Goal: Information Seeking & Learning: Learn about a topic

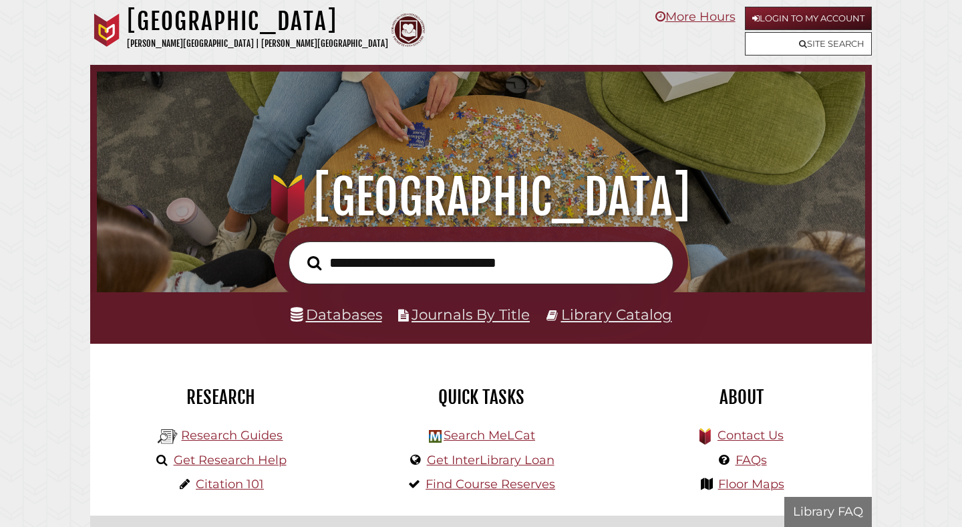
scroll to position [254, 762]
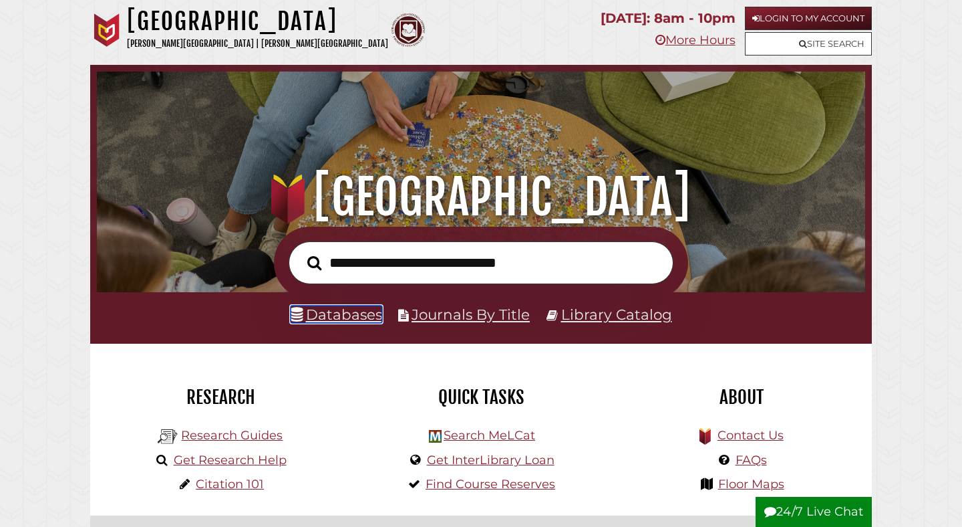
click at [350, 314] on link "Databases" at bounding box center [337, 313] width 92 height 17
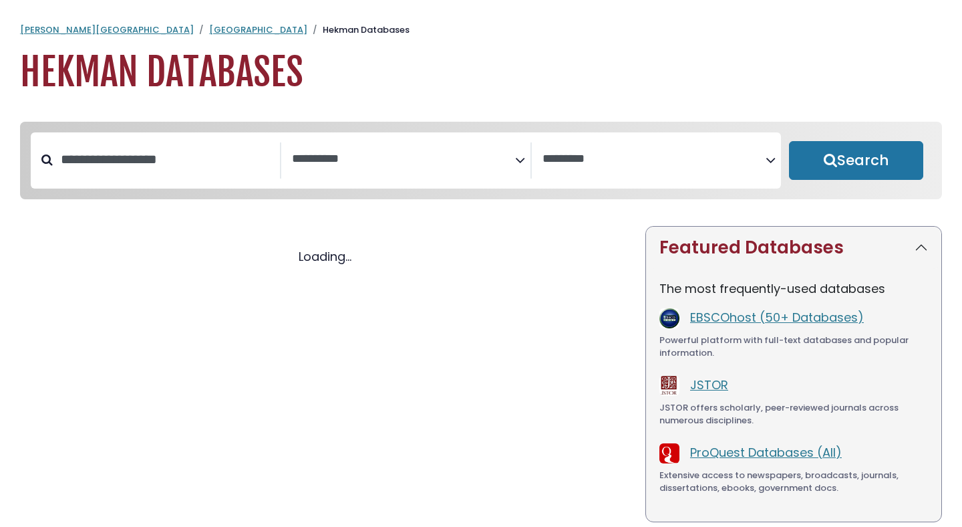
select select "Database Subject Filter"
select select "Database Vendors Filter"
select select "Database Subject Filter"
select select "Database Vendors Filter"
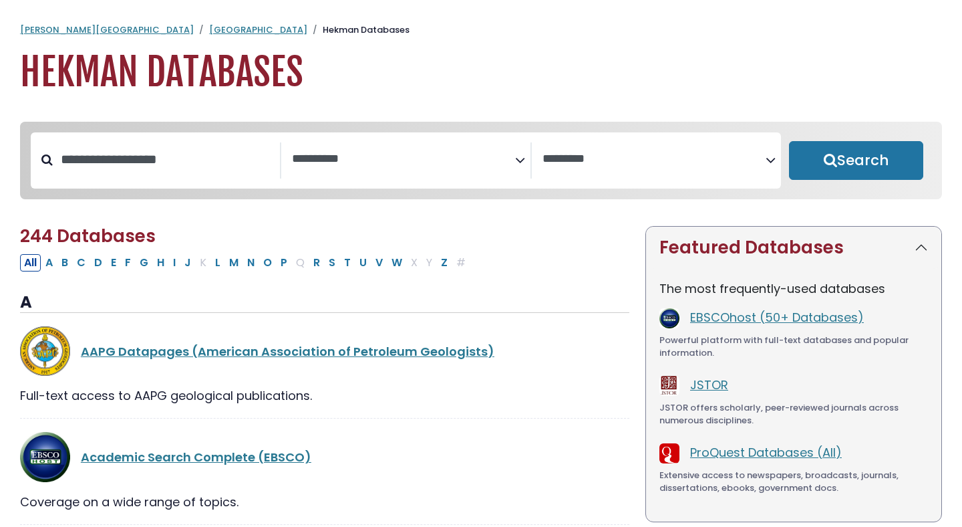
click at [341, 159] on textarea "Search" at bounding box center [403, 159] width 223 height 14
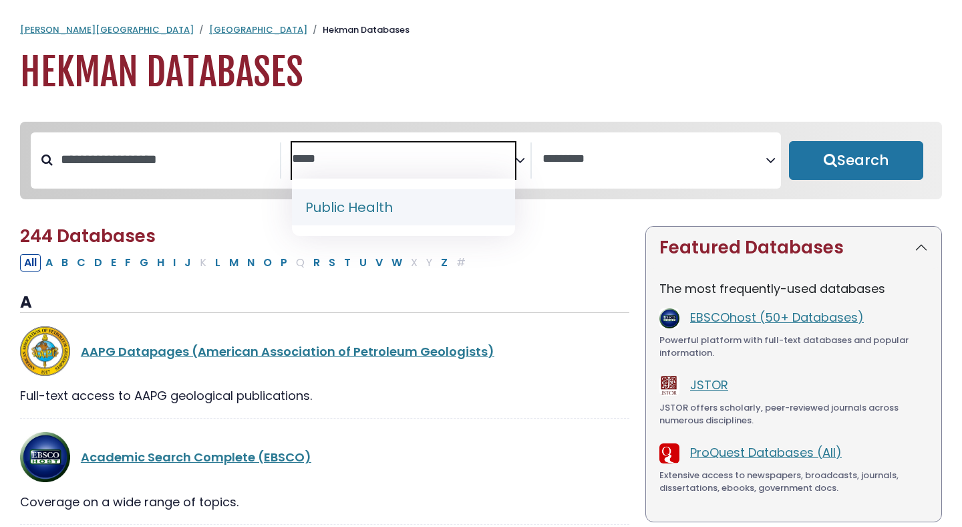
type textarea "*****"
select select "*****"
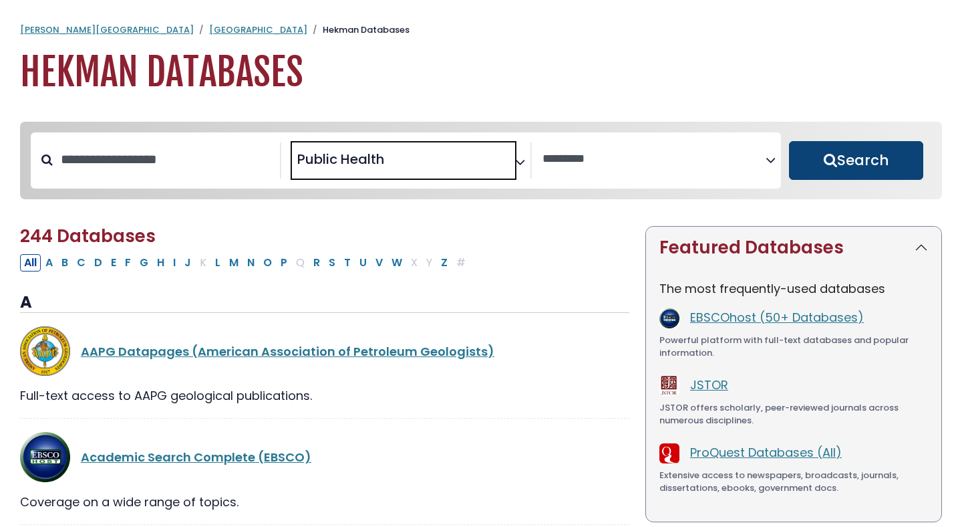
click at [820, 154] on button "Search" at bounding box center [856, 160] width 134 height 39
select select "Database Vendors Filter"
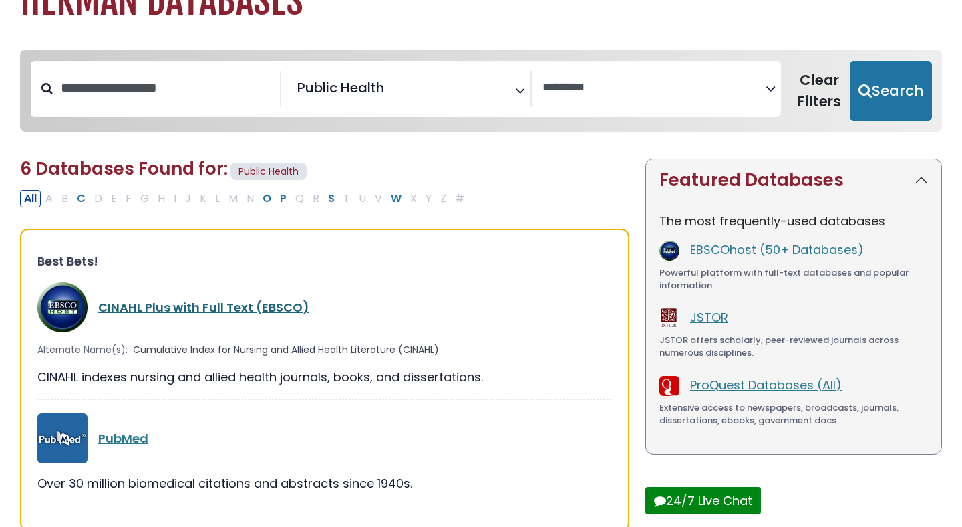
scroll to position [110, 0]
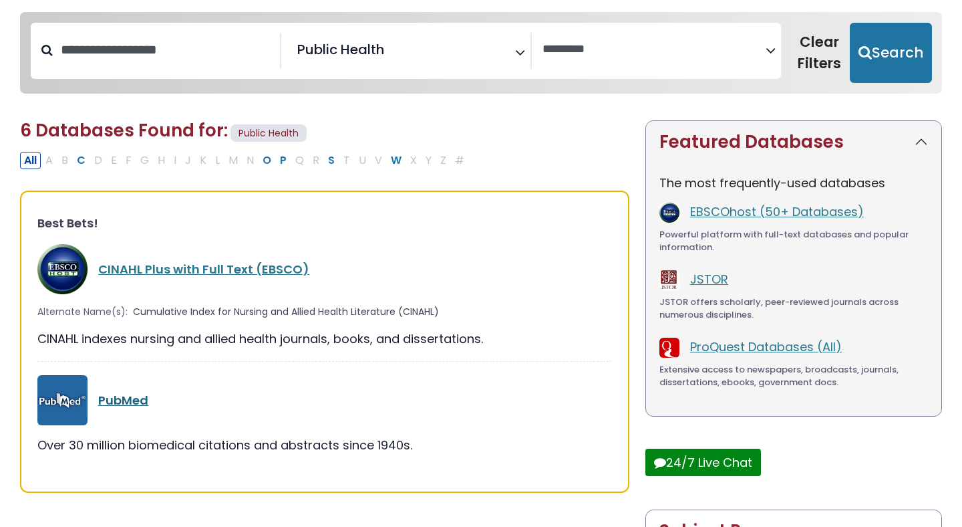
click at [119, 398] on link "PubMed" at bounding box center [123, 400] width 50 height 17
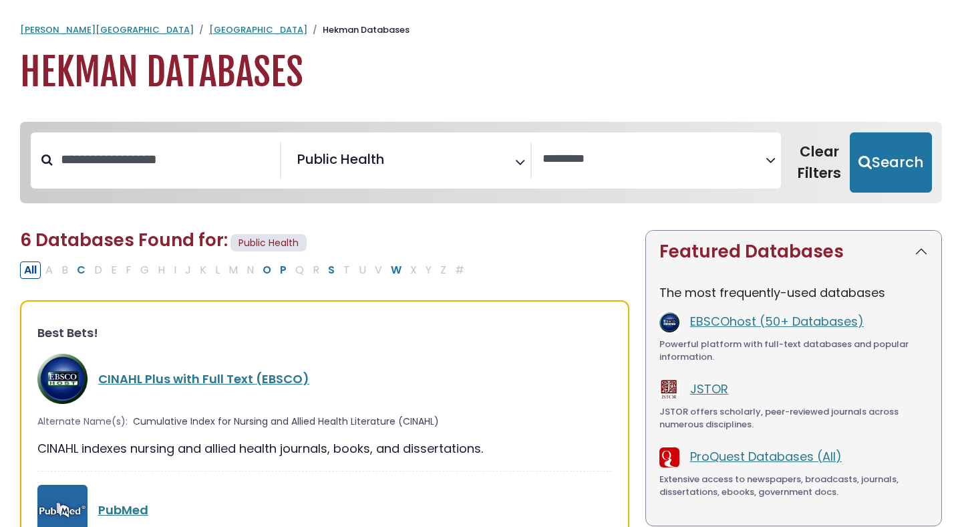
select select "Database Vendors Filter"
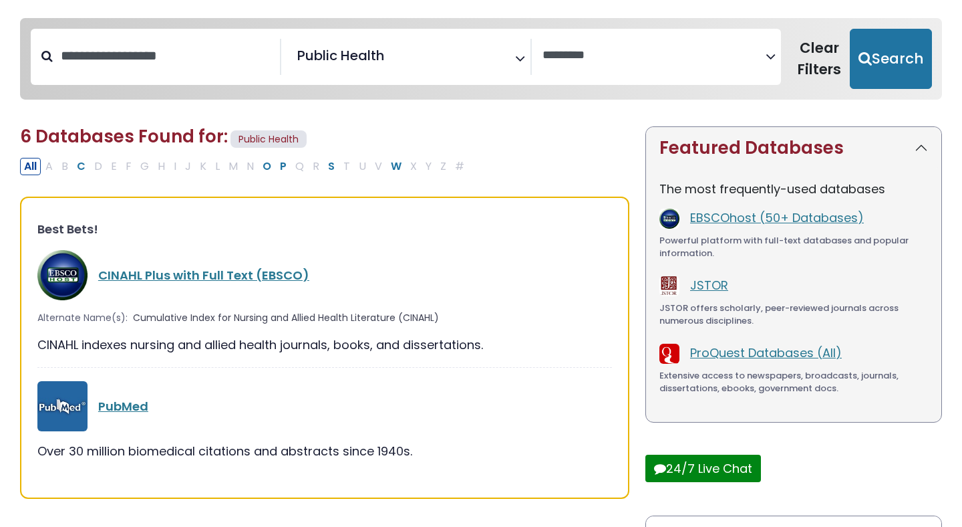
scroll to position [110, 0]
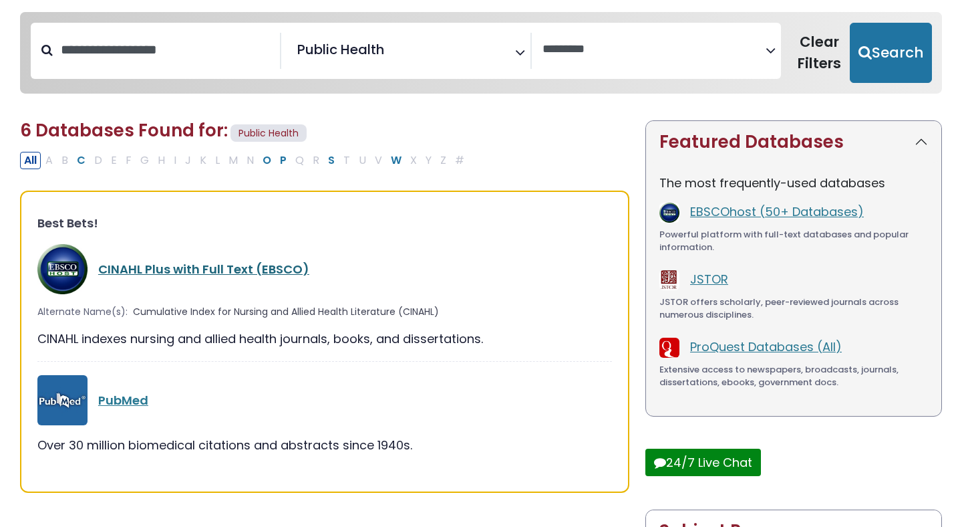
click at [186, 265] on link "CINAHL Plus with Full Text (EBSCO)" at bounding box center [203, 269] width 211 height 17
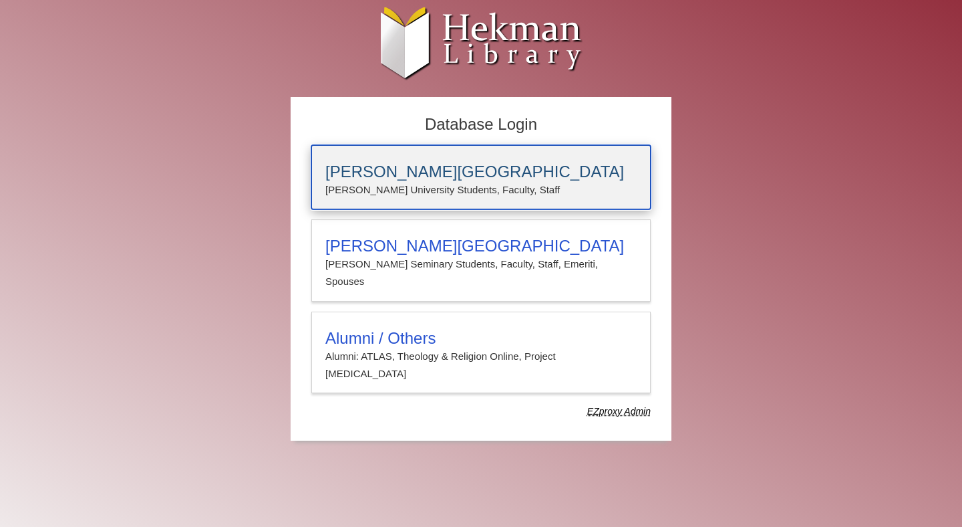
click at [468, 172] on h3 "[PERSON_NAME][GEOGRAPHIC_DATA]" at bounding box center [480, 171] width 311 height 19
